Goal: Information Seeking & Learning: Learn about a topic

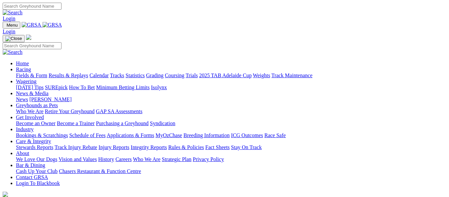
scroll to position [333, 0]
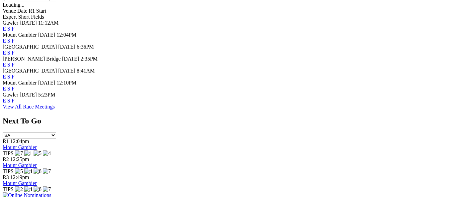
click at [15, 62] on link "F" at bounding box center [13, 65] width 3 height 6
